Goal: Task Accomplishment & Management: Manage account settings

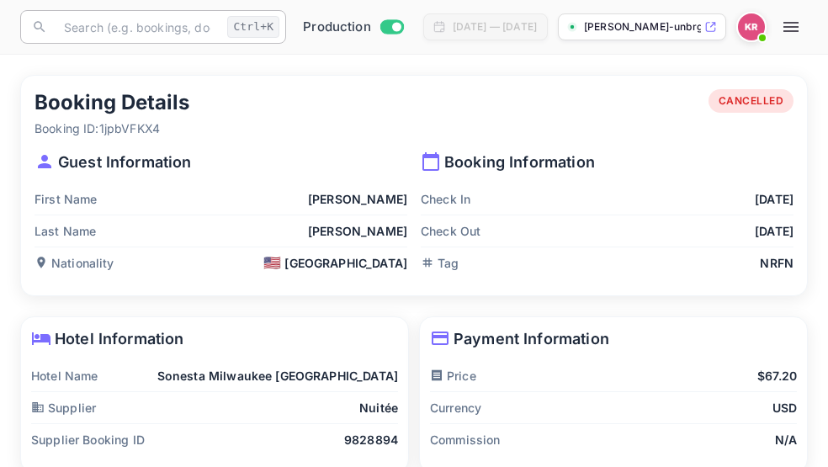
click at [74, 33] on input "text" at bounding box center [137, 27] width 167 height 34
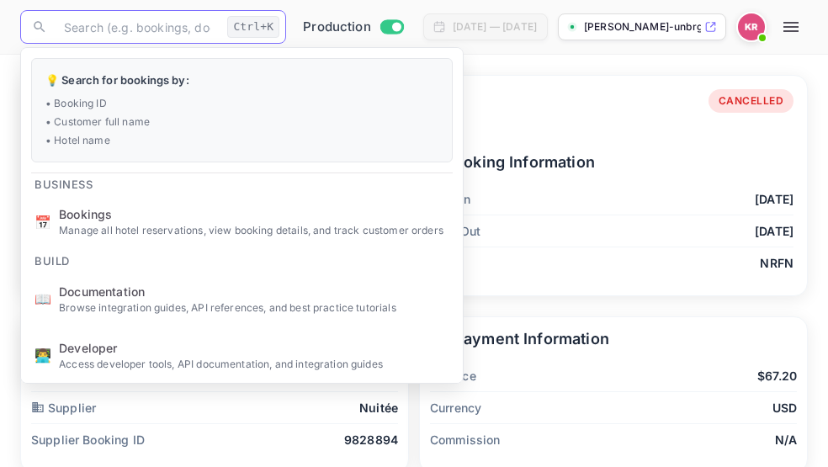
paste input "EukRp5Ab5"
type input "EukRp5Ab5"
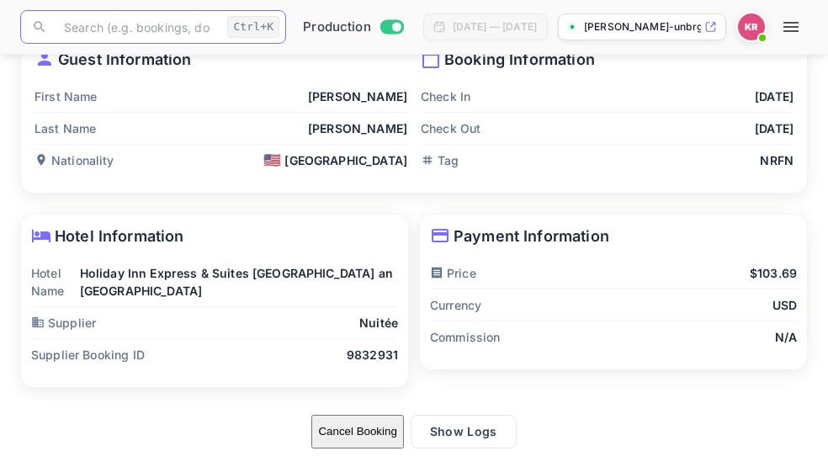
scroll to position [104, 0]
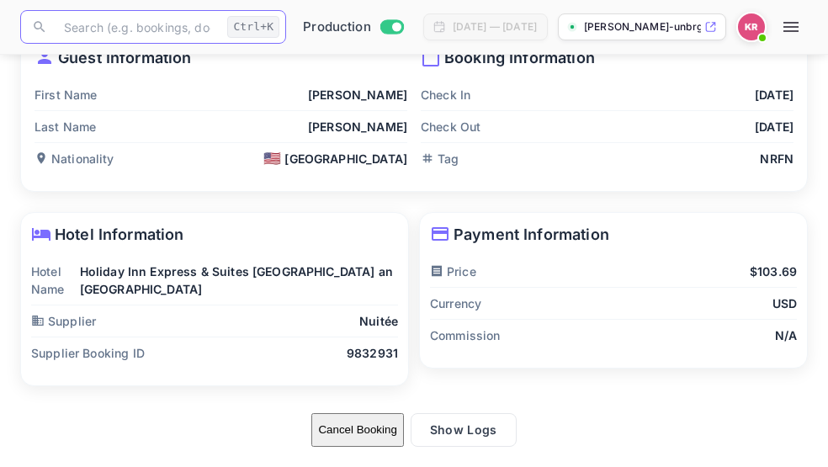
click at [356, 434] on button "Cancel Booking" at bounding box center [357, 430] width 92 height 34
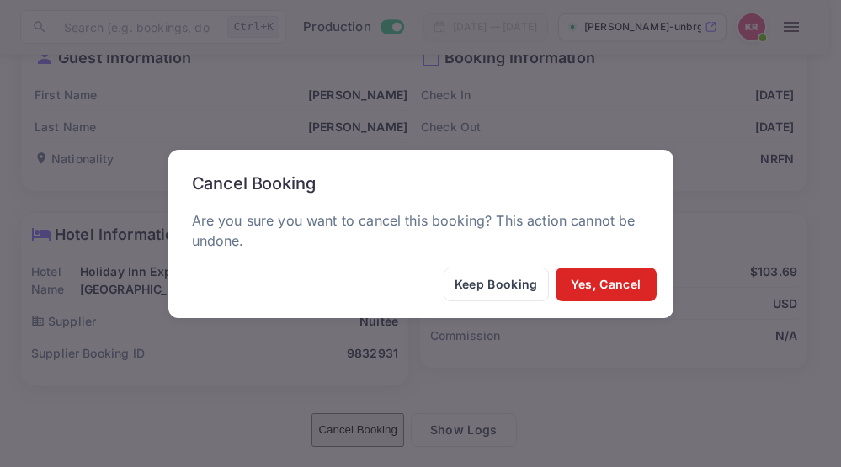
click at [586, 286] on button "Yes, Cancel" at bounding box center [605, 285] width 101 height 34
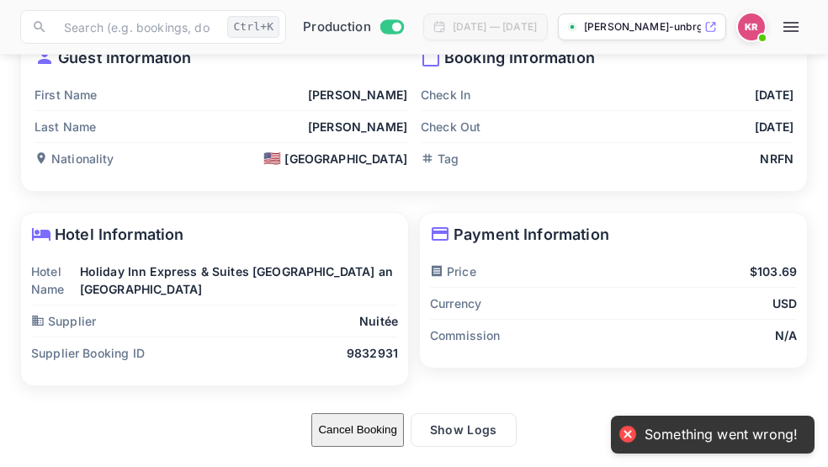
click at [332, 433] on button "Cancel Booking" at bounding box center [357, 430] width 92 height 34
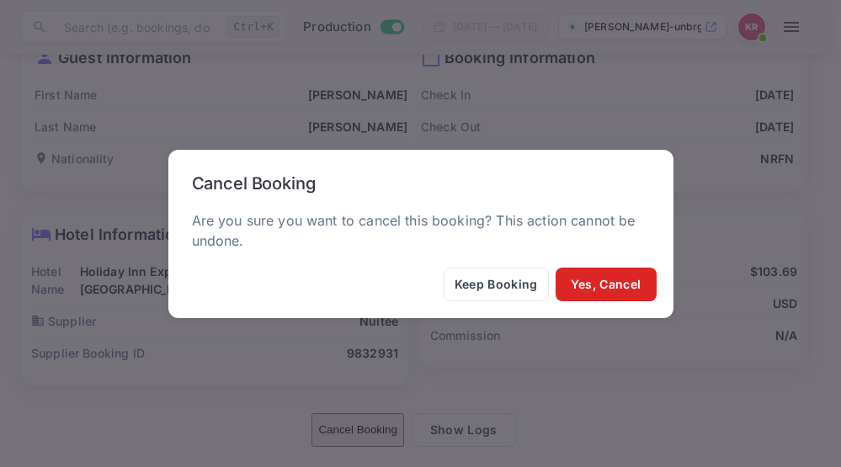
click at [575, 275] on button "Yes, Cancel" at bounding box center [605, 285] width 101 height 34
